Goal: Task Accomplishment & Management: Manage account settings

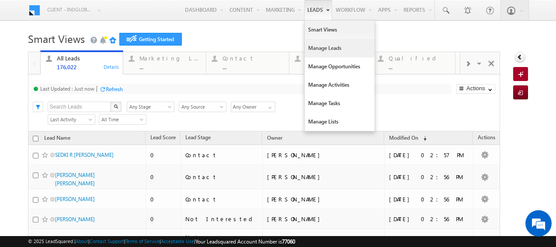
click at [315, 51] on link "Manage Leads" at bounding box center [340, 48] width 70 height 18
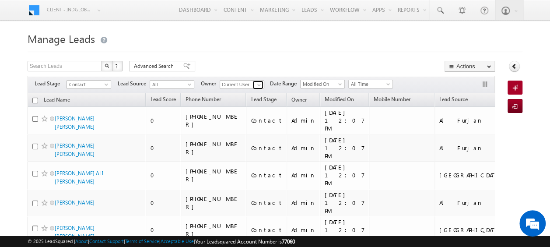
click at [258, 84] on span at bounding box center [258, 84] width 7 height 7
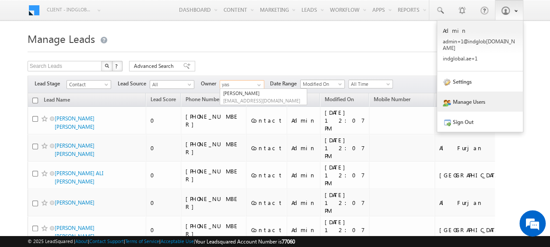
type input "yas"
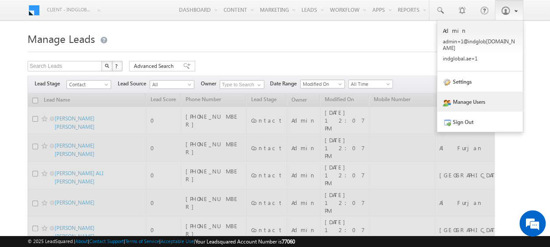
click at [470, 94] on link "Manage Users" at bounding box center [480, 101] width 86 height 20
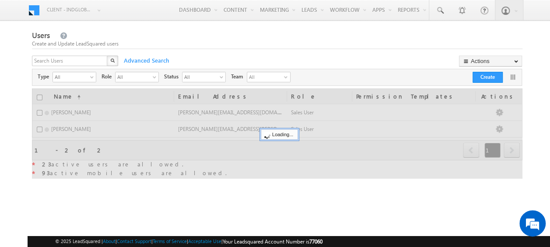
click at [102, 59] on div "X" at bounding box center [75, 62] width 87 height 13
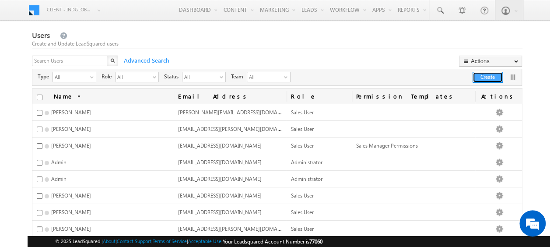
click at [479, 77] on button "Create" at bounding box center [487, 77] width 30 height 11
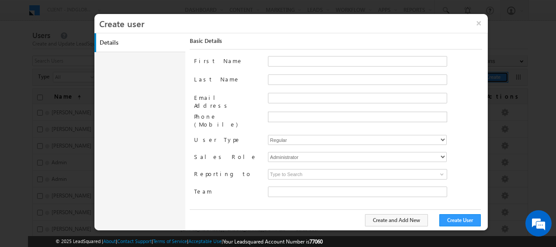
type input "faf8491d-252d-11ee-b523-12ccdbbfc88b"
click at [479, 24] on button "×" at bounding box center [478, 23] width 19 height 18
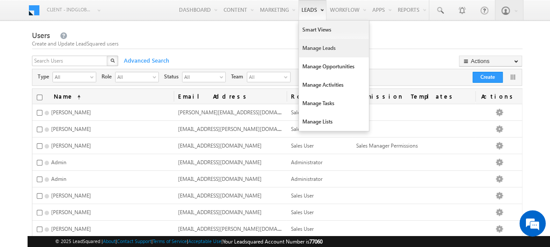
click at [320, 48] on link "Manage Leads" at bounding box center [334, 48] width 70 height 18
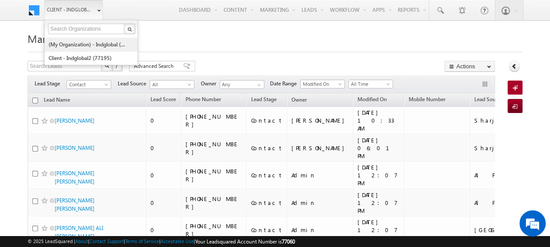
click at [96, 43] on link "(My Organization) - indglobal (48060)" at bounding box center [88, 45] width 80 height 14
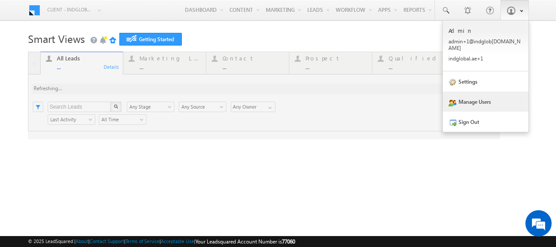
click at [488, 96] on link "Manage Users" at bounding box center [486, 101] width 86 height 20
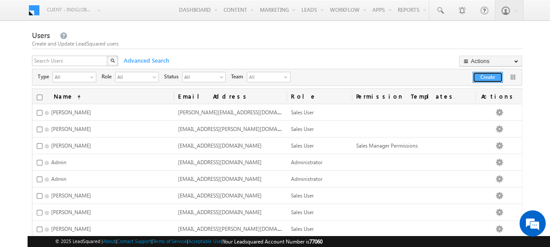
click at [477, 78] on button "Create" at bounding box center [487, 77] width 30 height 11
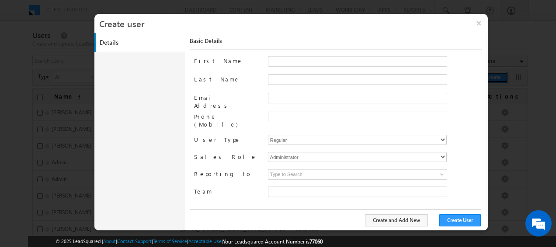
type input "faf8491d-252d-11ee-b523-12ccdbbfc88b"
click at [296, 135] on select "Regular Mobile" at bounding box center [357, 140] width 179 height 10
select select "1"
click at [268, 135] on select "Regular Mobile" at bounding box center [357, 140] width 179 height 10
type input "faf8491d-252d-11ee-b523-12ccdbbfc88b"
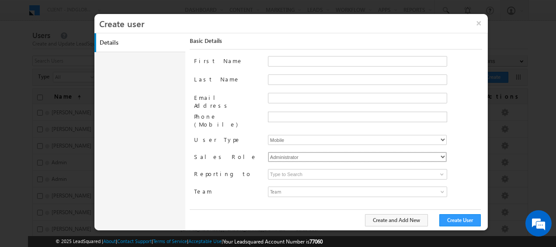
drag, startPoint x: 434, startPoint y: 146, endPoint x: 404, endPoint y: 149, distance: 30.3
click at [434, 152] on select "Administrator Marketing User Sales Manager Sales User" at bounding box center [357, 157] width 179 height 10
select select "Sales_User"
click at [268, 152] on select "Administrator Marketing User Sales Manager Sales User" at bounding box center [357, 157] width 179 height 10
type input "faf8491d-252d-11ee-b523-12ccdbbfc88b"
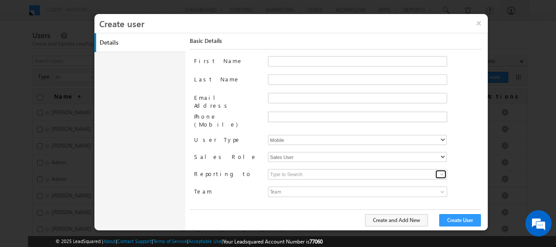
click at [441, 171] on span at bounding box center [442, 174] width 7 height 7
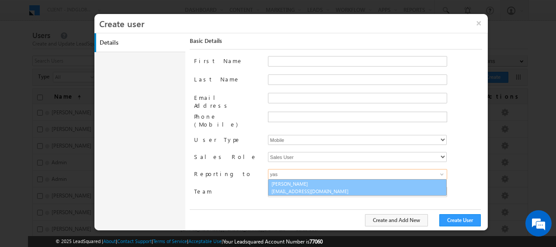
click at [325, 188] on span "[EMAIL_ADDRESS][DOMAIN_NAME]" at bounding box center [311, 191] width 79 height 7
type input "[PERSON_NAME]"
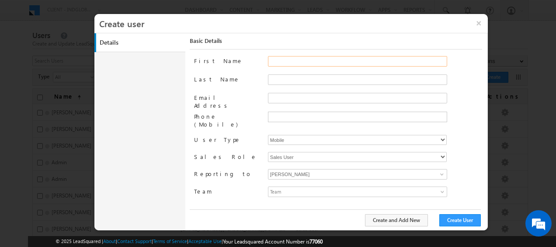
click at [275, 60] on input "First Name" at bounding box center [357, 61] width 179 height 10
paste input "zainulla [PERSON_NAME]"
type input "zainulla [PERSON_NAME]"
drag, startPoint x: 309, startPoint y: 59, endPoint x: 251, endPoint y: 59, distance: 58.6
click at [251, 59] on div "First Name zainulla [PERSON_NAME]" at bounding box center [338, 65] width 288 height 18
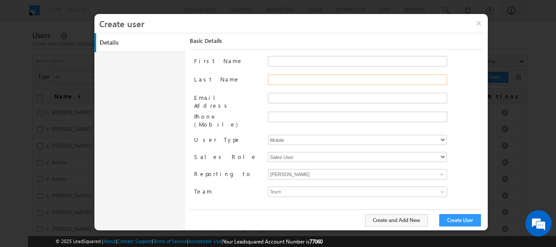
click at [280, 75] on input "Last Name" at bounding box center [357, 79] width 179 height 10
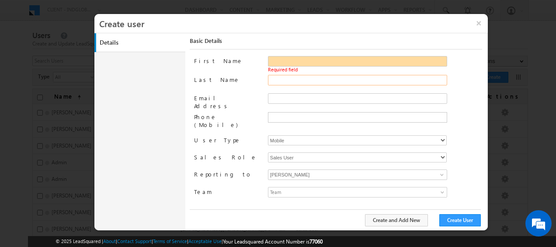
paste input "zainulla [PERSON_NAME]"
click at [285, 63] on input "First Name" at bounding box center [357, 61] width 179 height 10
type input "Zainulla Haque"
click at [293, 59] on input "First Name" at bounding box center [357, 61] width 179 height 10
paste input "Syed zainulla haque"
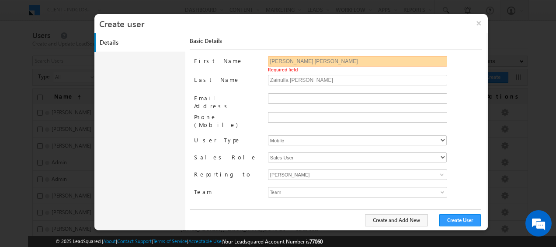
drag, startPoint x: 283, startPoint y: 61, endPoint x: 350, endPoint y: 61, distance: 66.9
click at [349, 63] on input "Syed zainulla haque" at bounding box center [357, 61] width 179 height 10
type input "Syed"
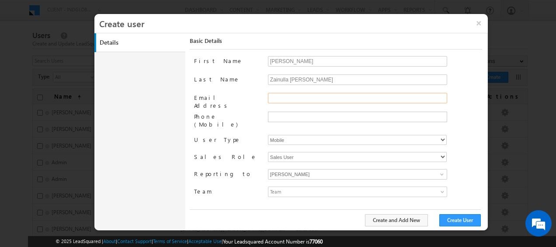
click at [276, 94] on input "Email Address" at bounding box center [357, 98] width 179 height 10
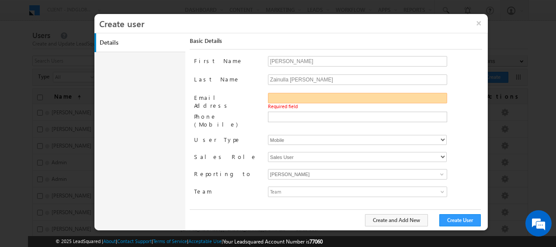
paste input "syed.zainullahaque@indglobal.ae"
type input "syed.zainullahaque@indglobal.ae"
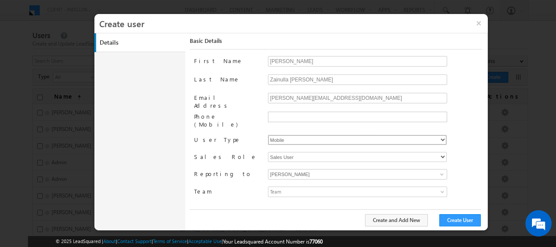
click at [284, 135] on select "Regular Mobile" at bounding box center [357, 140] width 179 height 10
click at [251, 135] on label "User Type" at bounding box center [227, 139] width 66 height 9
click at [457, 220] on button "Create User" at bounding box center [461, 220] width 42 height 12
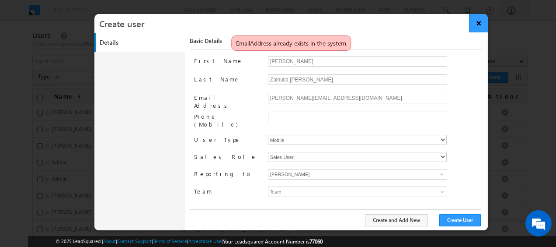
click at [480, 24] on button "×" at bounding box center [478, 23] width 19 height 18
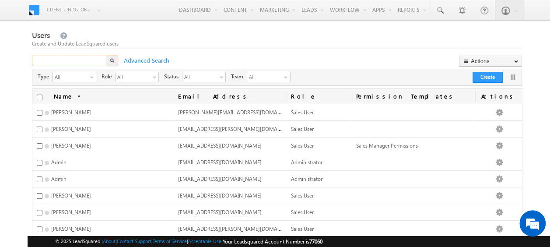
click at [73, 63] on input "text" at bounding box center [70, 61] width 76 height 10
click at [70, 61] on input "text" at bounding box center [70, 61] width 76 height 10
paste input "syed.zainullahaque@indglobal.ae"
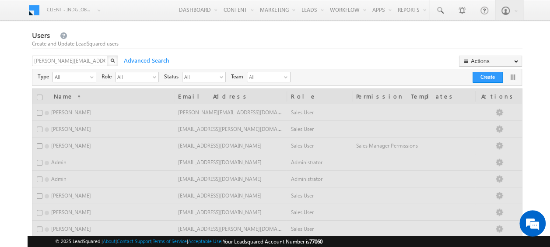
click at [111, 59] on img "button" at bounding box center [112, 60] width 4 height 4
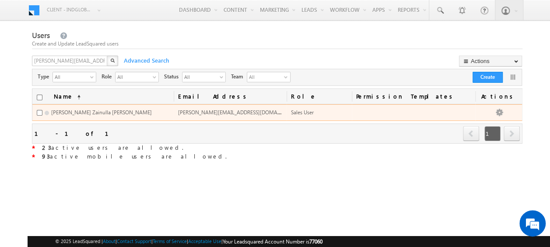
click at [74, 112] on span "Syed Zainulla Haque" at bounding box center [101, 112] width 101 height 7
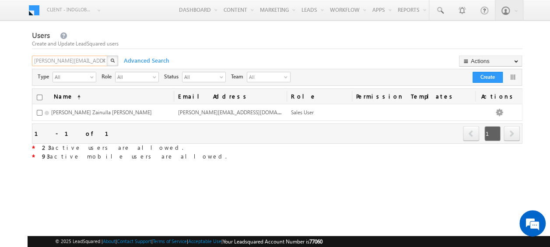
click at [77, 59] on input "syed.zainullahaque@indglobal.ae" at bounding box center [70, 61] width 76 height 10
paste input "mohammad.irfan"
type input "mohammad.irfan@indglobal.ae"
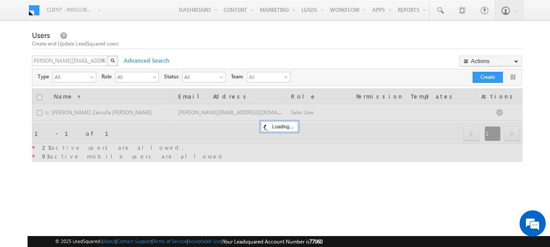
scroll to position [0, 0]
click at [112, 58] on button "button" at bounding box center [112, 61] width 11 height 10
click at [104, 60] on div "X" at bounding box center [75, 62] width 87 height 13
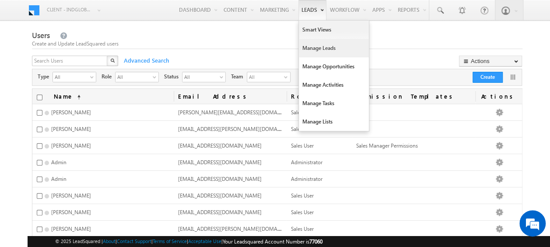
click at [314, 46] on link "Manage Leads" at bounding box center [334, 48] width 70 height 18
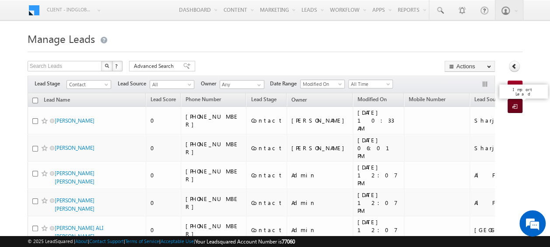
click at [517, 103] on span at bounding box center [516, 106] width 8 height 9
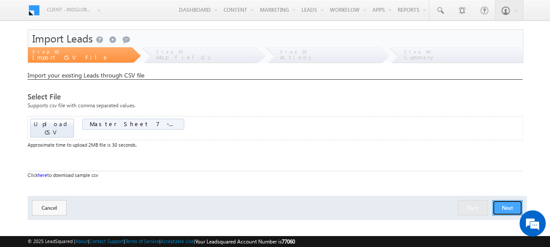
click at [505, 200] on button "Next" at bounding box center [507, 207] width 30 height 15
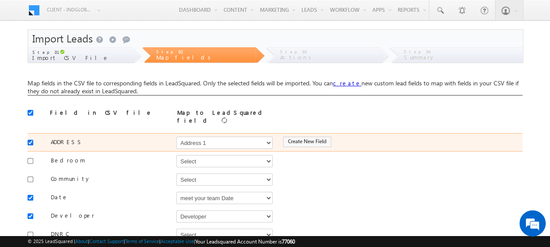
click at [29, 140] on input "checkbox" at bounding box center [31, 143] width 6 height 6
checkbox input "false"
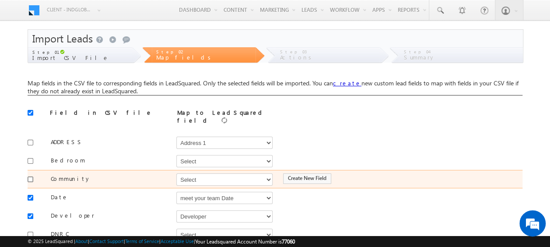
click at [30, 176] on input "checkbox" at bounding box center [31, 179] width 6 height 6
checkbox input "true"
click at [189, 176] on select "Select Select Address 1 Address 2 Budget Building Name Buyer Persona Campaign N…" at bounding box center [224, 179] width 96 height 12
select select "mx_Master_Project"
click at [176, 173] on select "Select Select Address 1 Address 2 Budget Building Name Buyer Persona Campaign N…" at bounding box center [224, 179] width 96 height 12
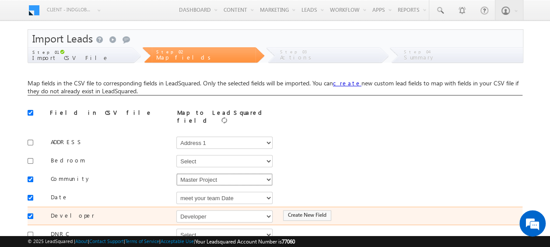
scroll to position [44, 0]
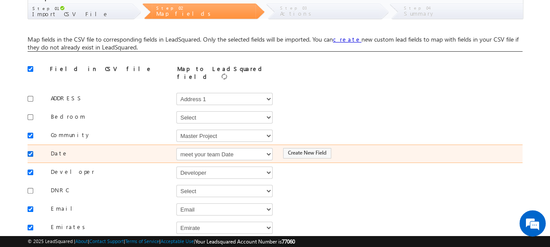
click at [32, 151] on input "checkbox" at bounding box center [31, 154] width 6 height 6
checkbox input "false"
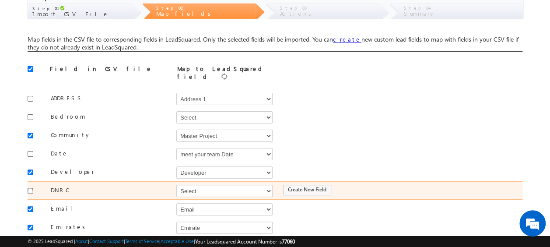
click at [29, 188] on input "checkbox" at bounding box center [31, 191] width 6 height 6
checkbox input "true"
click at [206, 185] on select "Select Select Address 1 Address 2 Budget Building Name Buyer Persona Campaign N…" at bounding box center [224, 191] width 96 height 12
select select "mx_DNCR_Status"
click at [176, 185] on select "Select Select Address 1 Address 2 Budget Building Name Buyer Persona Campaign N…" at bounding box center [224, 191] width 96 height 12
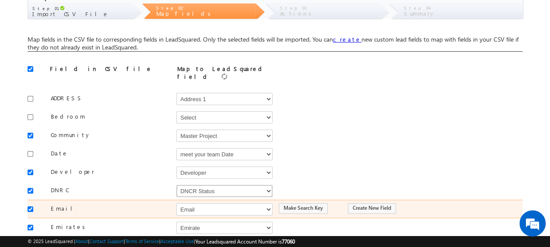
scroll to position [87, 0]
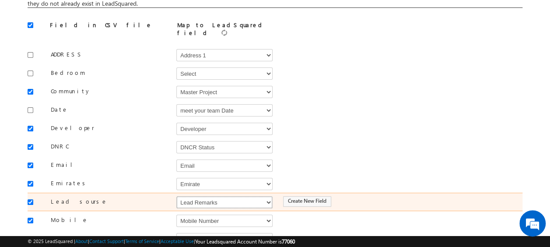
click at [228, 196] on select "Select Select Address 1 Address 2 Budget Building Name Buyer Persona Campaign N…" at bounding box center [224, 202] width 96 height 12
select select "Source"
click at [176, 196] on select "Select Select Address 1 Address 2 Budget Building Name Buyer Persona Campaign N…" at bounding box center [224, 202] width 96 height 12
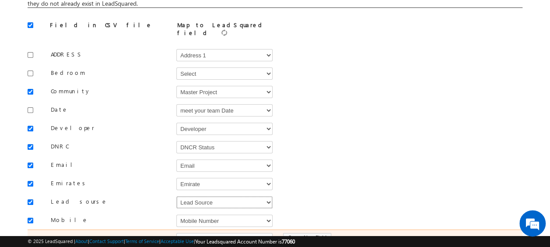
scroll to position [131, 0]
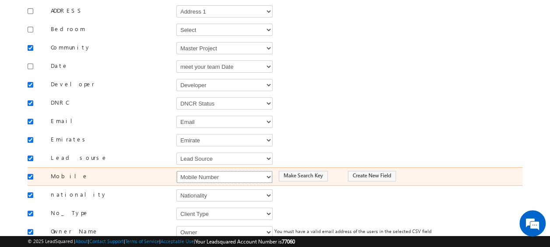
click at [207, 171] on select "Select Select Address 1 Address 2 Budget Building Name Buyer Persona Campaign N…" at bounding box center [224, 177] width 96 height 12
select select "Phone"
click at [176, 171] on select "Select Select Address 1 Address 2 Budget Building Name Buyer Persona Campaign N…" at bounding box center [224, 177] width 96 height 12
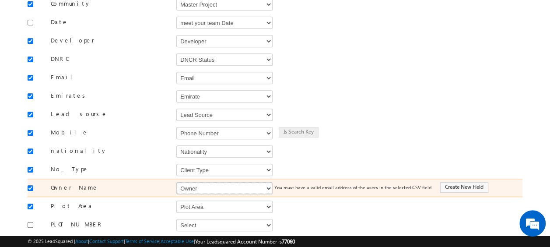
click at [211, 182] on select "Select Select Address 1 Address 2 Budget Building Name Buyer Persona Campaign N…" at bounding box center [224, 188] width 96 height 12
select select "FirstName"
click at [176, 182] on select "Select Select Address 1 Address 2 Budget Building Name Buyer Persona Campaign N…" at bounding box center [224, 188] width 96 height 12
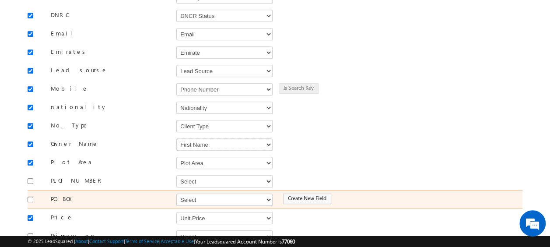
scroll to position [262, 0]
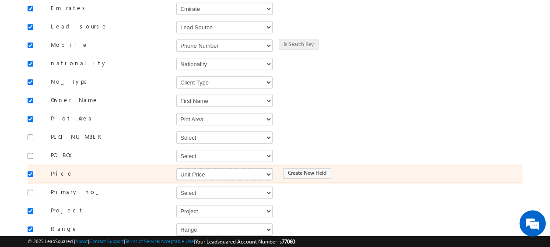
click at [195, 168] on select "Select Select Address 1 Address 2 Budget Building Name Buyer Persona Campaign N…" at bounding box center [224, 174] width 96 height 12
select select "mx_Unit_Number"
click at [176, 168] on select "Select Select Address 1 Address 2 Budget Building Name Buyer Persona Campaign N…" at bounding box center [224, 174] width 96 height 12
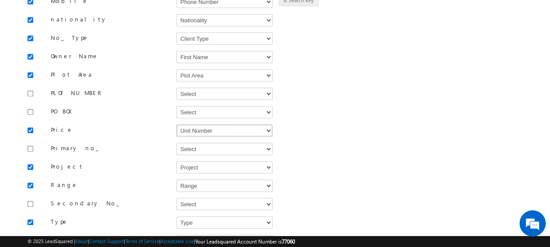
scroll to position [350, 0]
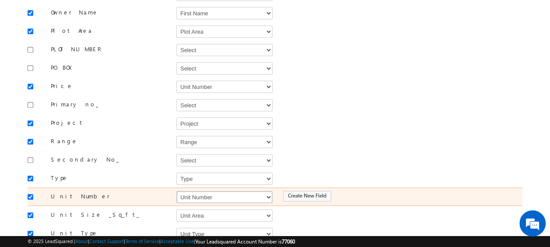
click at [197, 191] on select "Select Select Address 1 Address 2 Budget Building Name Buyer Persona Campaign N…" at bounding box center [224, 197] width 96 height 12
select select "mx_Unit_No"
click at [176, 191] on select "Select Select Address 1 Address 2 Budget Building Name Buyer Persona Campaign N…" at bounding box center [224, 197] width 96 height 12
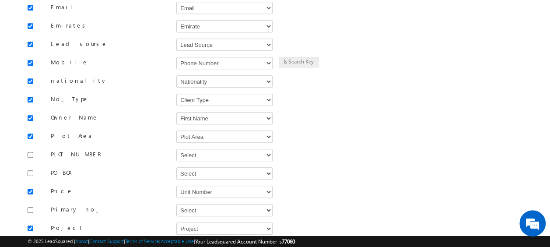
scroll to position [420, 0]
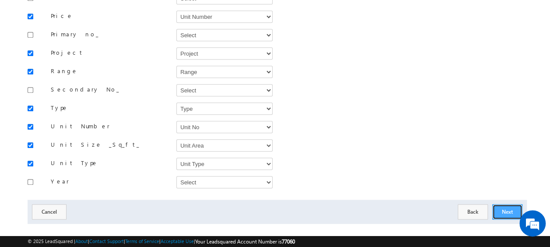
click at [505, 204] on button "Next" at bounding box center [507, 211] width 30 height 15
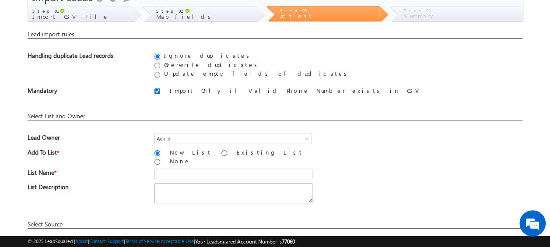
scroll to position [85, 0]
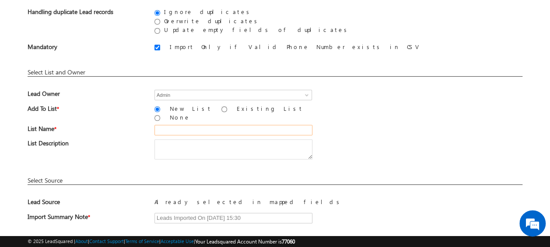
click at [185, 125] on input "text" at bounding box center [233, 130] width 158 height 10
type input "19_Aug_2025_MS_07"
click at [350, 132] on div "List Name * 19_Aug_2025_MS_07" at bounding box center [275, 132] width 495 height 14
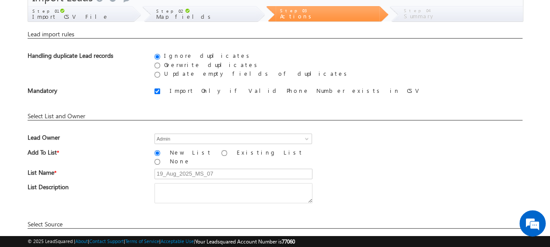
scroll to position [129, 0]
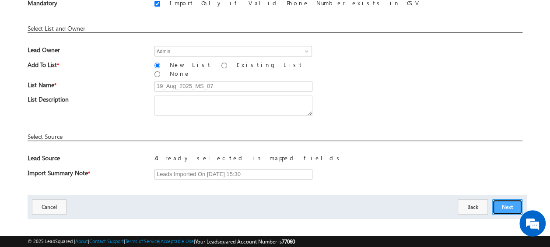
click at [505, 199] on button "Next" at bounding box center [507, 206] width 30 height 15
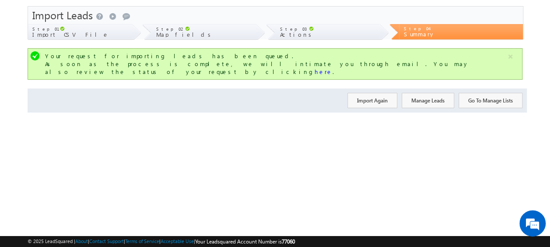
scroll to position [0, 0]
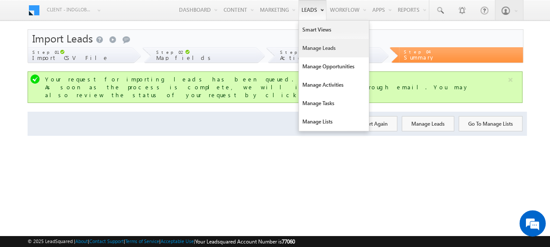
click at [325, 49] on link "Manage Leads" at bounding box center [334, 48] width 70 height 18
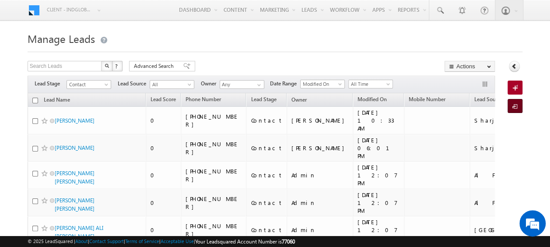
click at [514, 105] on span at bounding box center [516, 106] width 8 height 9
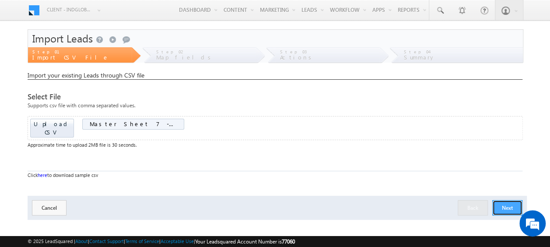
click at [513, 200] on button "Next" at bounding box center [507, 207] width 30 height 15
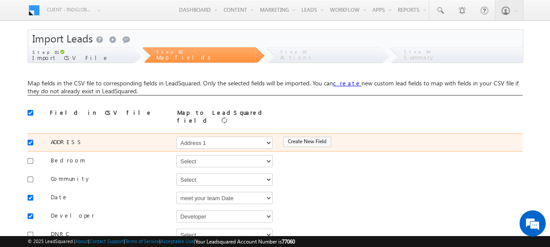
click at [36, 136] on div at bounding box center [33, 142] width 10 height 12
click at [30, 140] on input "checkbox" at bounding box center [31, 143] width 6 height 6
checkbox input "false"
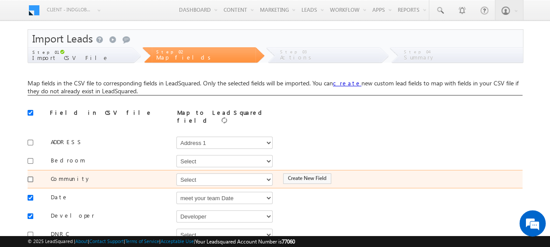
click at [33, 176] on input "checkbox" at bounding box center [31, 179] width 6 height 6
checkbox input "true"
click at [206, 179] on select "Select Select Address 1 Address 2 Budget Building Name Buyer Persona Campaign N…" at bounding box center [224, 179] width 96 height 12
select select "mx_Master_Project"
click at [176, 173] on select "Select Select Address 1 Address 2 Budget Building Name Buyer Persona Campaign N…" at bounding box center [224, 179] width 96 height 12
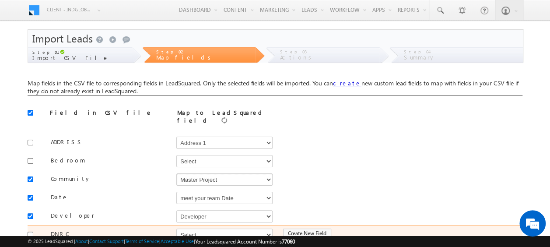
scroll to position [44, 0]
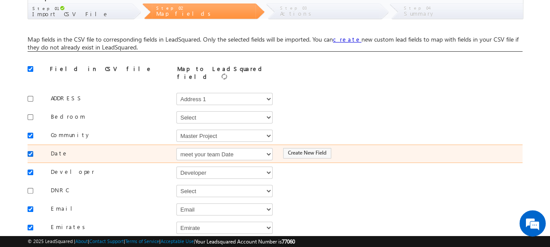
click at [30, 151] on input "checkbox" at bounding box center [31, 154] width 6 height 6
checkbox input "false"
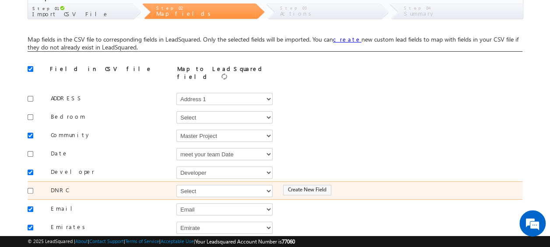
click at [33, 184] on div at bounding box center [33, 190] width 10 height 12
click at [28, 188] on input "checkbox" at bounding box center [31, 191] width 6 height 6
checkbox input "true"
click at [189, 186] on select "Select Select Address 1 Address 2 Budget Building Name Buyer Persona Campaign N…" at bounding box center [224, 191] width 96 height 12
select select "mx_DNCR_Status"
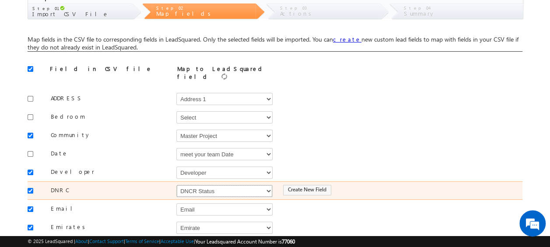
click at [176, 185] on select "Select Select Address 1 Address 2 Budget Building Name Buyer Persona Campaign N…" at bounding box center [224, 191] width 96 height 12
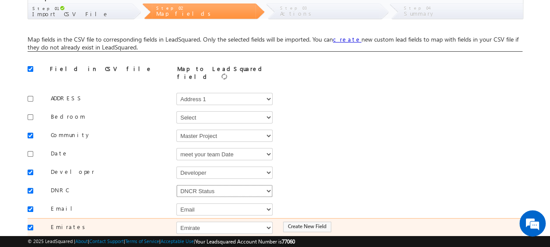
scroll to position [87, 0]
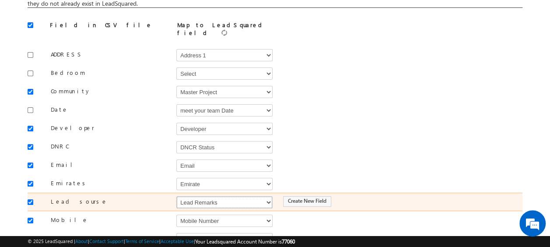
click at [191, 196] on select "Select Select Address 1 Address 2 Budget Building Name Buyer Persona Campaign N…" at bounding box center [224, 202] width 96 height 12
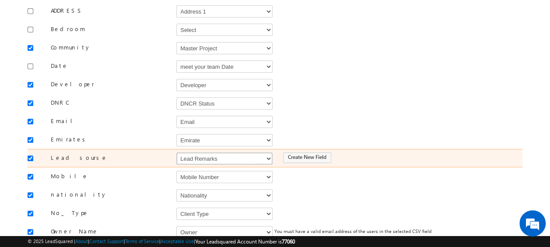
select select "Source"
click at [176, 152] on select "Select Select Address 1 Address 2 Budget Building Name Buyer Persona Campaign N…" at bounding box center [224, 158] width 96 height 12
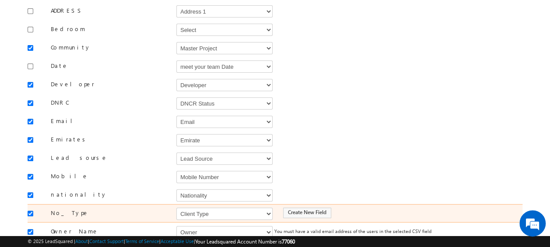
click at [28, 208] on div at bounding box center [33, 212] width 10 height 12
click at [31, 210] on input "checkbox" at bounding box center [31, 213] width 6 height 6
checkbox input "false"
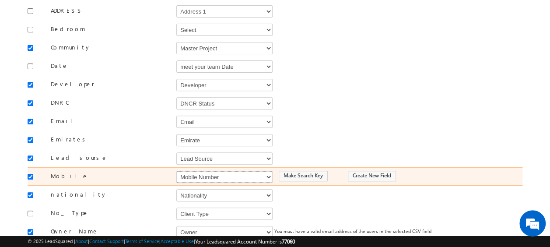
click at [200, 171] on select "Select Select Address 1 Address 2 Budget Building Name Buyer Persona Campaign N…" at bounding box center [224, 177] width 96 height 12
select select "Phone"
click at [176, 171] on select "Select Select Address 1 Address 2 Budget Building Name Buyer Persona Campaign N…" at bounding box center [224, 177] width 96 height 12
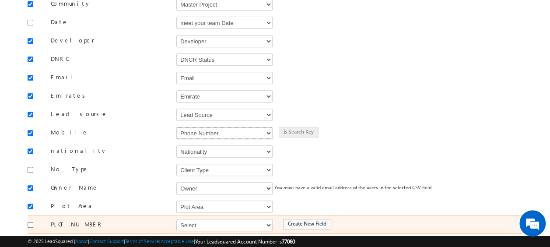
scroll to position [219, 0]
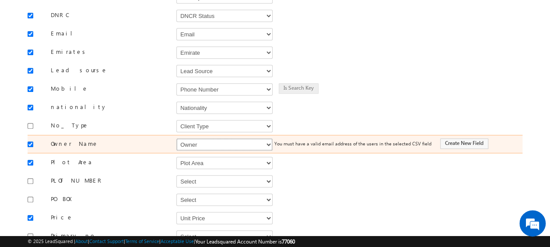
click at [192, 138] on select "Select Select Address 1 Address 2 Budget Building Name Buyer Persona Campaign N…" at bounding box center [224, 144] width 96 height 12
select select "FirstName"
click at [176, 138] on select "Select Select Address 1 Address 2 Budget Building Name Buyer Persona Campaign N…" at bounding box center [224, 144] width 96 height 12
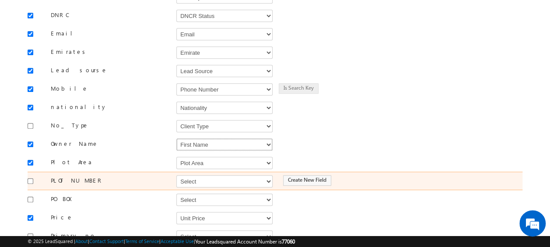
scroll to position [262, 0]
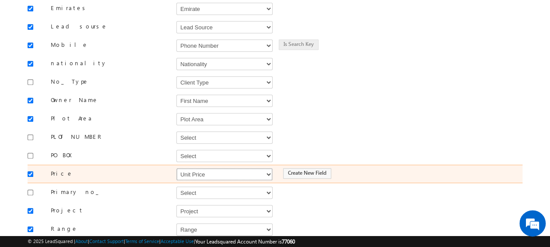
click at [189, 168] on select "Select Select Address 1 Address 2 Budget Building Name Buyer Persona Campaign N…" at bounding box center [224, 174] width 96 height 12
click at [176, 168] on select "Select Select Address 1 Address 2 Budget Building Name Buyer Persona Campaign N…" at bounding box center [224, 174] width 96 height 12
click at [203, 168] on select "Select Select Address 1 Address 2 Budget Building Name Buyer Persona Campaign N…" at bounding box center [224, 174] width 96 height 12
select select "mx_Unit_Price"
click at [176, 168] on select "Select Select Address 1 Address 2 Budget Building Name Buyer Persona Campaign N…" at bounding box center [224, 174] width 96 height 12
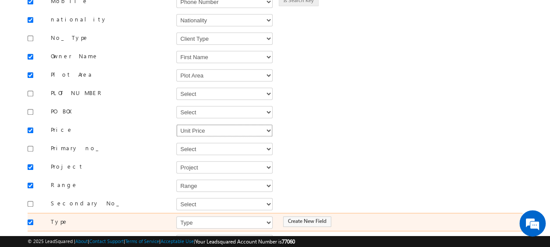
scroll to position [394, 0]
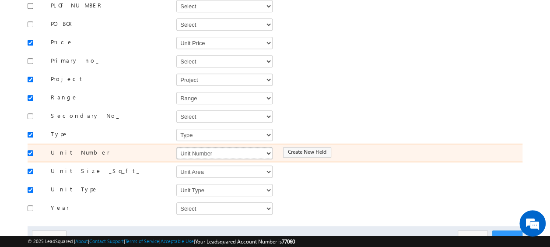
click at [209, 147] on select "Select Select Address 1 Address 2 Budget Building Name Buyer Persona Campaign N…" at bounding box center [224, 153] width 96 height 12
select select "mx_Unit_No"
click at [176, 147] on select "Select Select Address 1 Address 2 Budget Building Name Buyer Persona Campaign N…" at bounding box center [224, 153] width 96 height 12
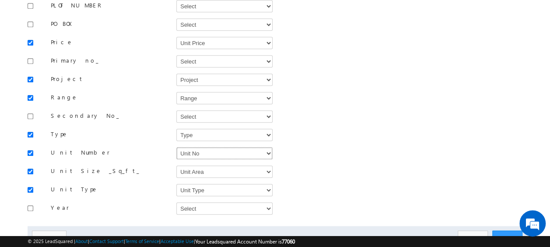
scroll to position [420, 0]
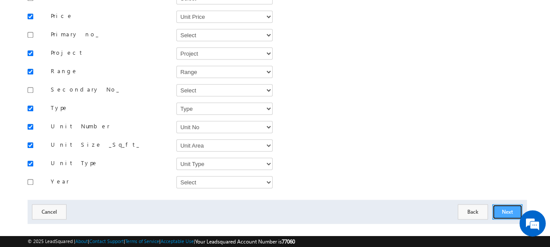
click at [505, 204] on button "Next" at bounding box center [507, 211] width 30 height 15
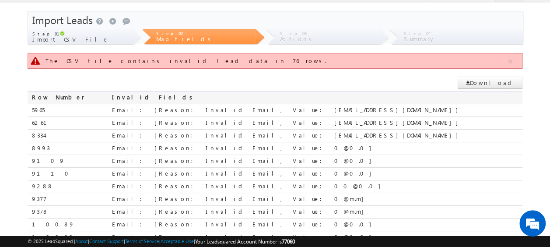
scroll to position [193, 0]
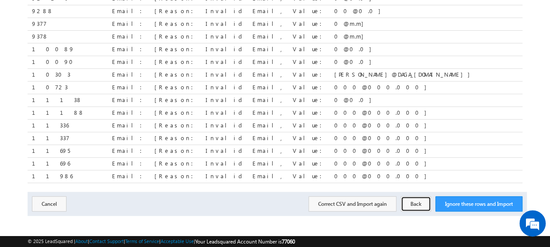
click at [423, 199] on button "Back" at bounding box center [416, 203] width 30 height 15
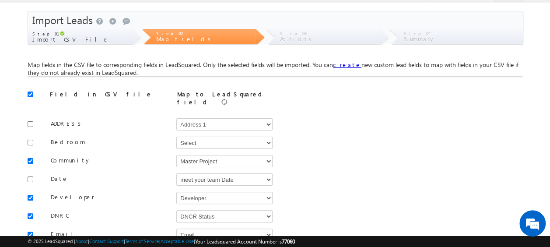
scroll to position [62, 0]
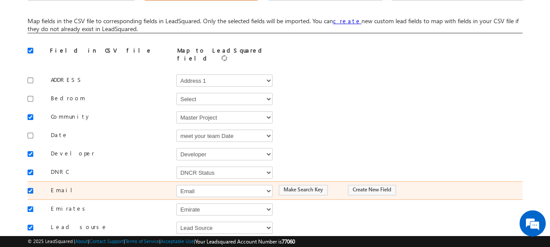
click at [31, 188] on input "checkbox" at bounding box center [31, 191] width 6 height 6
checkbox input "false"
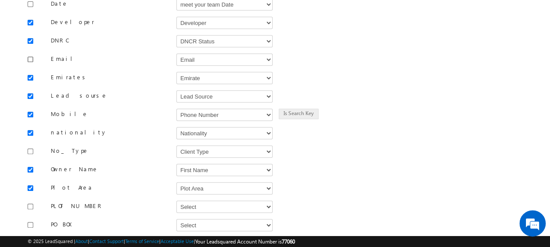
scroll to position [412, 0]
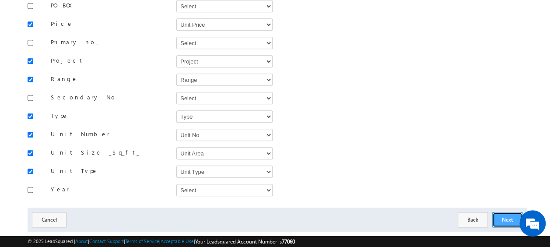
click at [506, 212] on button "Next" at bounding box center [507, 219] width 30 height 15
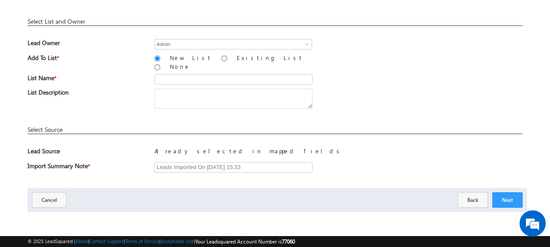
scroll to position [129, 0]
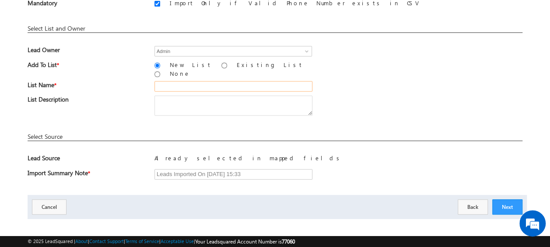
click at [167, 81] on input "text" at bounding box center [233, 86] width 158 height 10
type input "19_Aug_2025_MS_07_02"
click at [512, 200] on button "Next" at bounding box center [507, 206] width 30 height 15
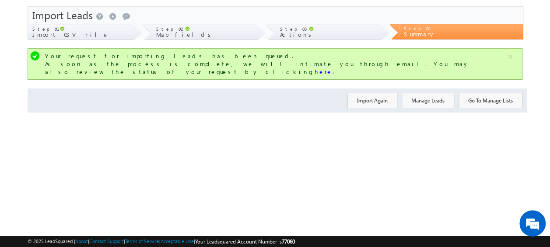
scroll to position [0, 0]
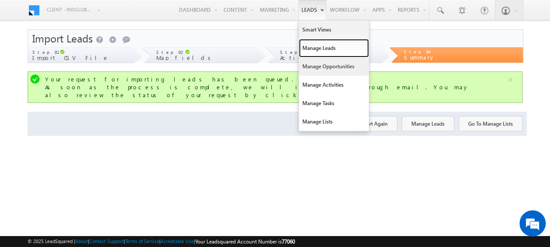
drag, startPoint x: 317, startPoint y: 51, endPoint x: 298, endPoint y: 63, distance: 22.1
click at [317, 51] on link "Manage Leads" at bounding box center [334, 48] width 70 height 18
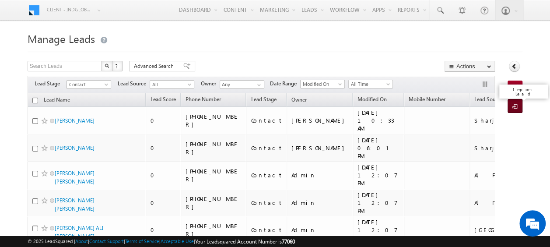
click at [516, 107] on span at bounding box center [516, 106] width 8 height 9
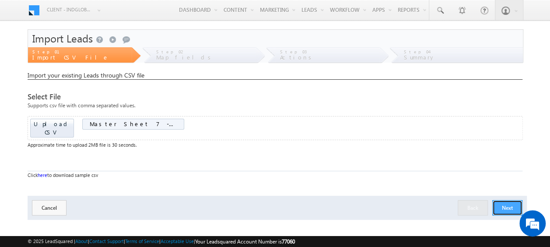
click at [511, 200] on button "Next" at bounding box center [507, 207] width 30 height 15
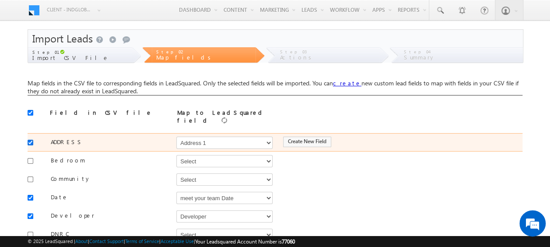
click at [29, 140] on input "checkbox" at bounding box center [31, 143] width 6 height 6
checkbox input "false"
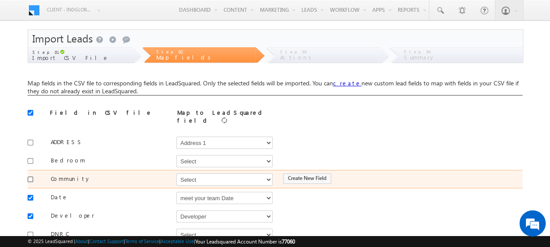
click at [32, 176] on input "checkbox" at bounding box center [31, 179] width 6 height 6
checkbox input "true"
click at [208, 176] on select "Select Select Address 1 Address 2 Budget Building Name Buyer Persona Campaign N…" at bounding box center [224, 179] width 96 height 12
select select "mx_Master_Project"
click at [176, 173] on select "Select Select Address 1 Address 2 Budget Building Name Buyer Persona Campaign N…" at bounding box center [224, 179] width 96 height 12
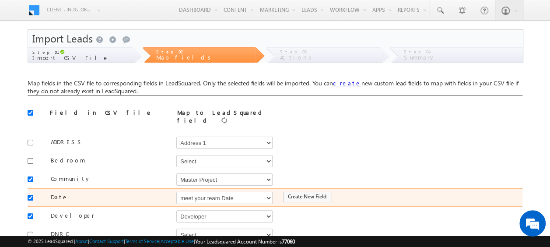
click at [33, 194] on div at bounding box center [33, 197] width 10 height 12
click at [33, 193] on div at bounding box center [33, 197] width 10 height 12
click at [31, 195] on input "checkbox" at bounding box center [31, 198] width 6 height 6
checkbox input "false"
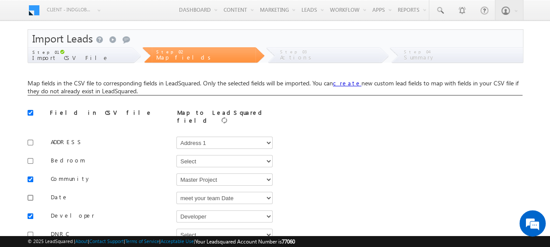
scroll to position [44, 0]
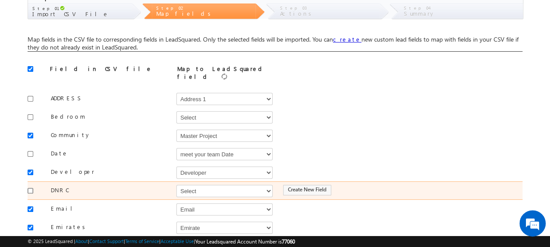
click at [31, 188] on input "checkbox" at bounding box center [31, 191] width 6 height 6
checkbox input "true"
click at [194, 186] on select "Select Select Address 1 Address 2 Budget Building Name Buyer Persona Campaign N…" at bounding box center [224, 191] width 96 height 12
select select "mx_DNCR_Status"
click at [176, 185] on select "Select Select Address 1 Address 2 Budget Building Name Buyer Persona Campaign N…" at bounding box center [224, 191] width 96 height 12
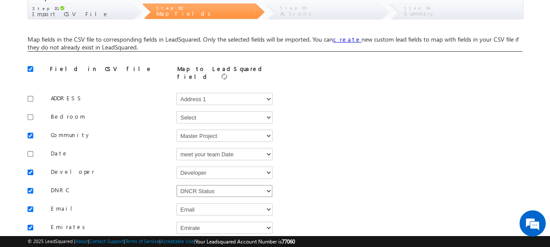
scroll to position [131, 0]
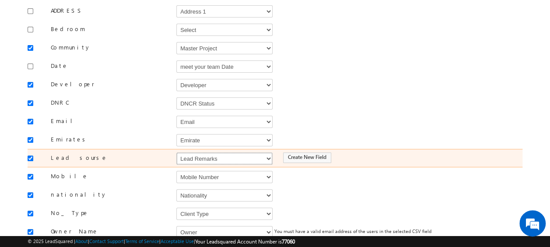
click at [226, 152] on select "Select Select Address 1 Address 2 Budget Building Name Buyer Persona Campaign N…" at bounding box center [224, 158] width 96 height 12
select select "Source"
click at [176, 152] on select "Select Select Address 1 Address 2 Budget Building Name Buyer Persona Campaign N…" at bounding box center [224, 158] width 96 height 12
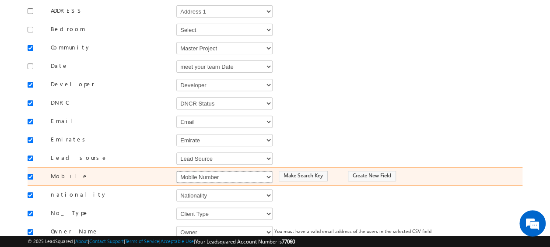
click at [225, 171] on select "Select Select Address 1 Address 2 Budget Building Name Buyer Persona Campaign N…" at bounding box center [224, 177] width 96 height 12
select select "Phone"
click at [176, 171] on select "Select Select Address 1 Address 2 Budget Building Name Buyer Persona Campaign N…" at bounding box center [224, 177] width 96 height 12
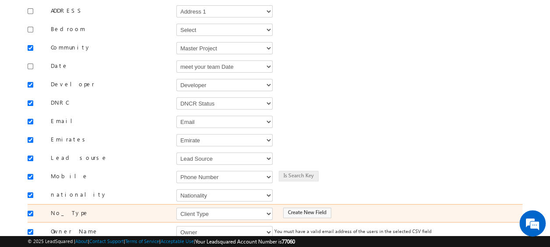
click at [34, 206] on div at bounding box center [33, 212] width 10 height 12
click at [31, 210] on input "checkbox" at bounding box center [31, 213] width 6 height 6
checkbox input "false"
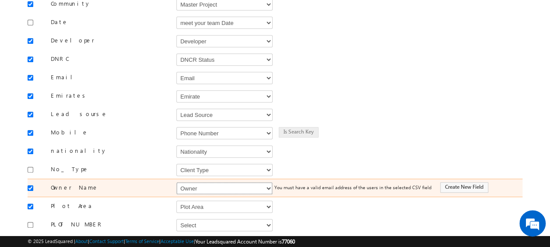
click at [212, 183] on select "Select Select Address 1 Address 2 Budget Building Name Buyer Persona Campaign N…" at bounding box center [224, 188] width 96 height 12
select select "FirstName"
click at [176, 182] on select "Select Select Address 1 Address 2 Budget Building Name Buyer Persona Campaign N…" at bounding box center [224, 188] width 96 height 12
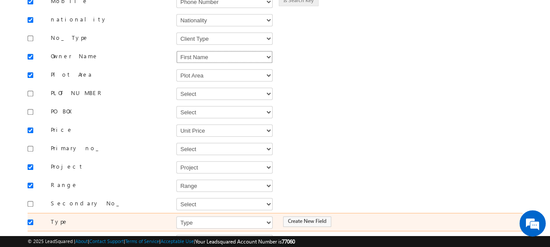
scroll to position [350, 0]
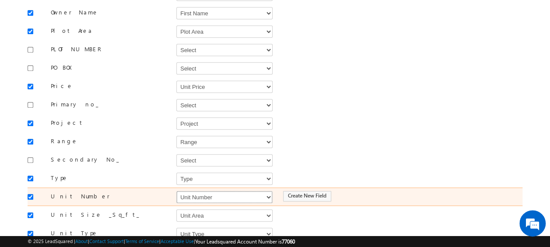
click at [192, 191] on select "Select Select Address 1 Address 2 Budget Building Name Buyer Persona Campaign N…" at bounding box center [224, 197] width 96 height 12
select select "mx_Unit_No"
click at [176, 191] on select "Select Select Address 1 Address 2 Budget Building Name Buyer Persona Campaign N…" at bounding box center [224, 197] width 96 height 12
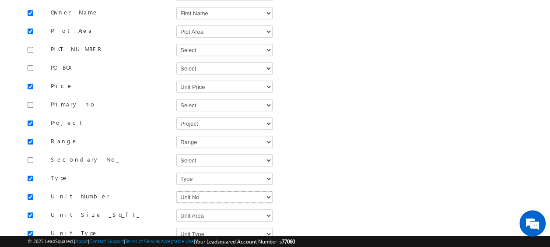
scroll to position [420, 0]
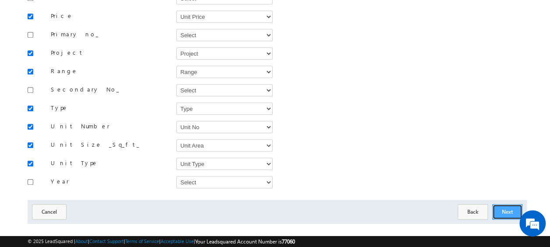
click at [505, 204] on button "Next" at bounding box center [507, 211] width 30 height 15
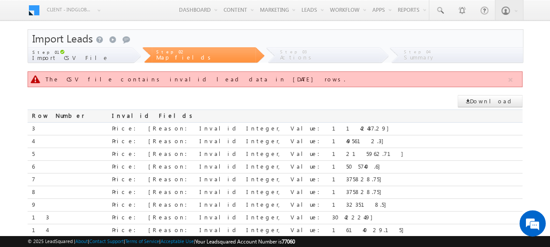
scroll to position [193, 0]
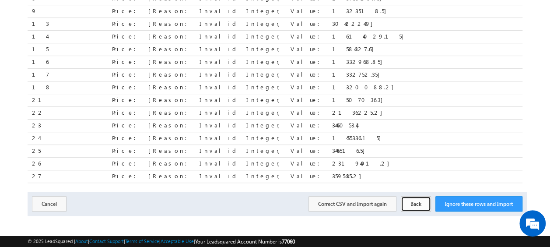
click at [420, 200] on button "Back" at bounding box center [416, 203] width 30 height 15
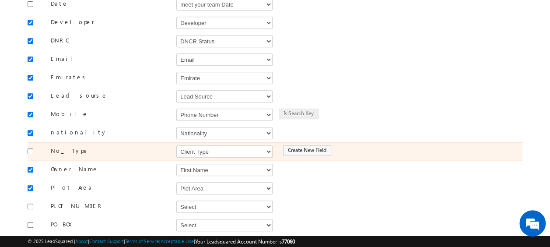
scroll to position [237, 0]
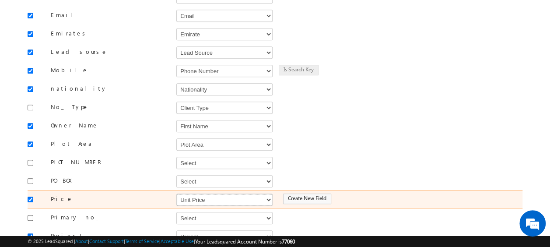
click at [219, 194] on select "Select Select Address 1 Address 2 Budget Building Name Buyer Persona Campaign N…" at bounding box center [224, 199] width 96 height 12
select select "mx_Unit_Number"
click at [176, 193] on select "Select Select Address 1 Address 2 Budget Building Name Buyer Persona Campaign N…" at bounding box center [224, 199] width 96 height 12
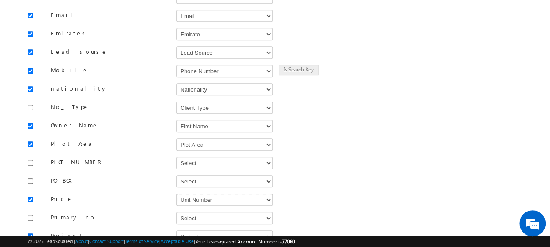
scroll to position [420, 0]
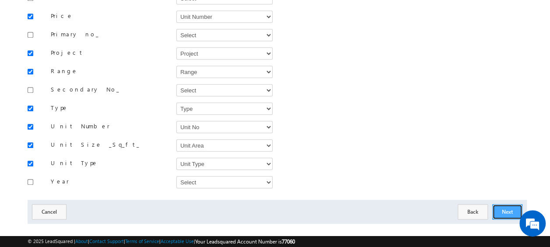
click at [511, 204] on button "Next" at bounding box center [507, 211] width 30 height 15
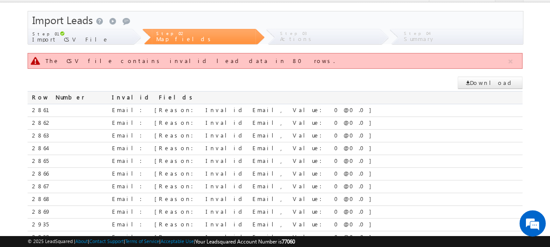
scroll to position [193, 0]
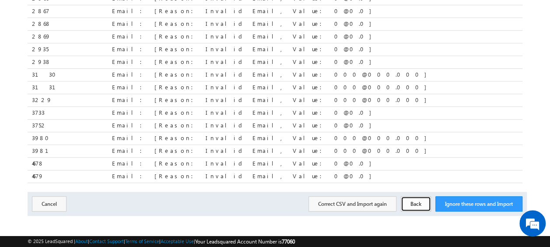
click at [419, 199] on button "Back" at bounding box center [416, 203] width 30 height 15
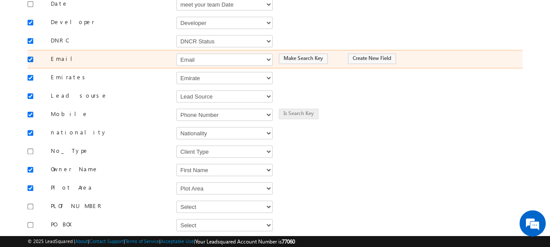
click at [30, 56] on input "checkbox" at bounding box center [31, 59] width 6 height 6
checkbox input "false"
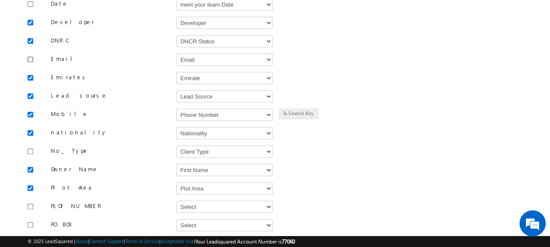
scroll to position [412, 0]
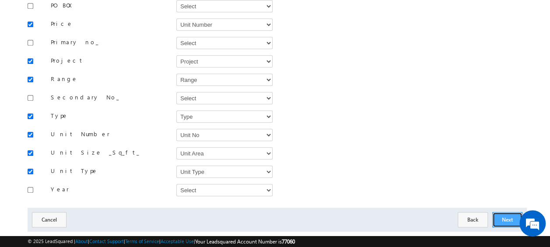
click at [518, 212] on button "Next" at bounding box center [507, 219] width 30 height 15
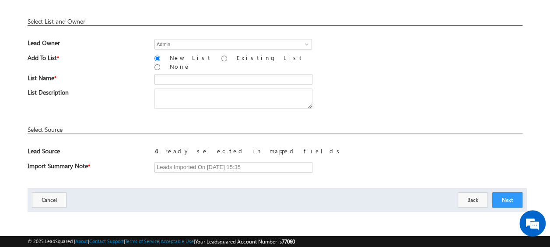
scroll to position [129, 0]
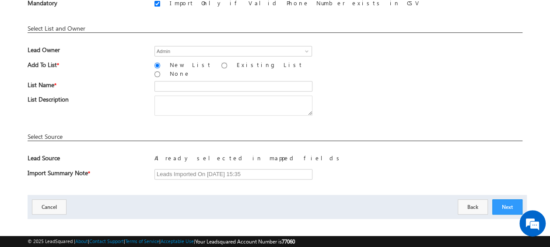
click at [181, 73] on div "Add To List * New List Existing List None" at bounding box center [275, 71] width 495 height 21
click at [182, 81] on input "text" at bounding box center [233, 86] width 158 height 10
type input "19_Aug_2025_MS_07_03"
click at [509, 199] on button "Next" at bounding box center [507, 206] width 30 height 15
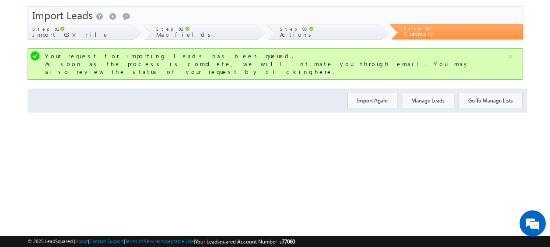
scroll to position [0, 0]
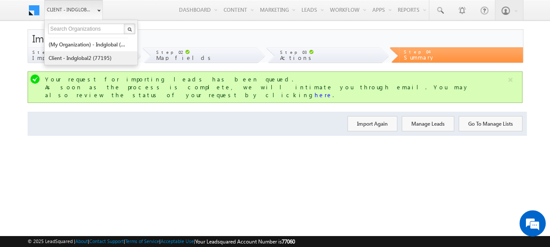
click at [113, 59] on link "Client - indglobal2 (77195)" at bounding box center [88, 58] width 80 height 14
